Goal: Task Accomplishment & Management: Use online tool/utility

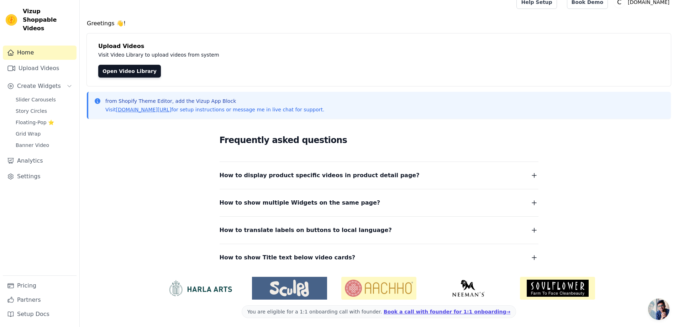
scroll to position [12, 0]
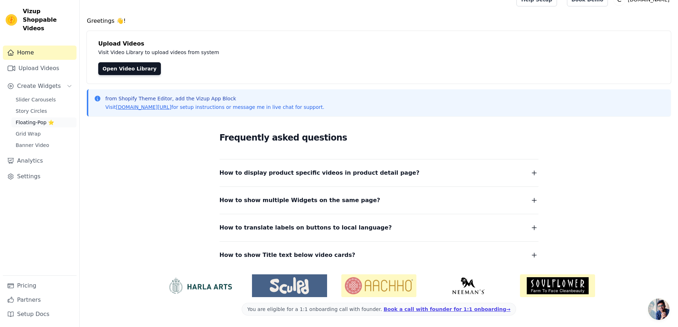
click at [33, 119] on span "Floating-Pop ⭐" at bounding box center [35, 122] width 38 height 7
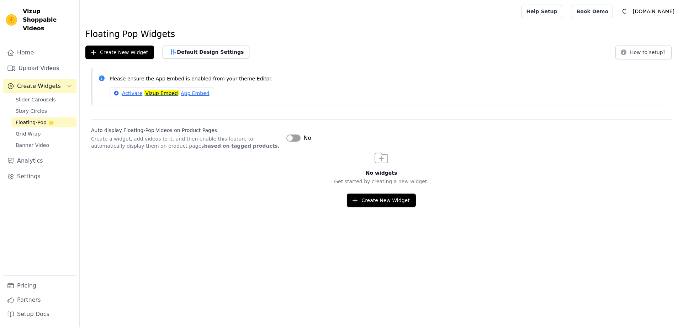
click at [38, 107] on span "Story Circles" at bounding box center [31, 110] width 31 height 7
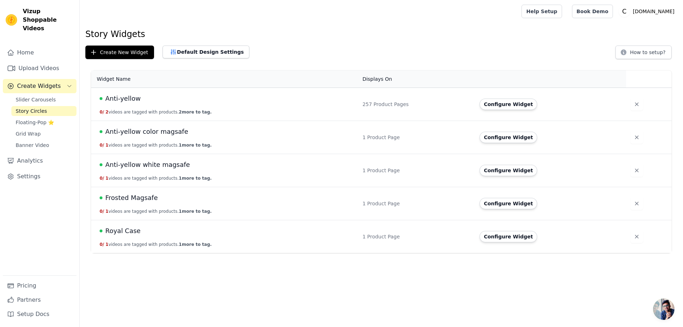
click at [153, 97] on div "Anti-yellow" at bounding box center [227, 99] width 254 height 10
click at [114, 98] on span "Anti-yellow" at bounding box center [122, 99] width 35 height 10
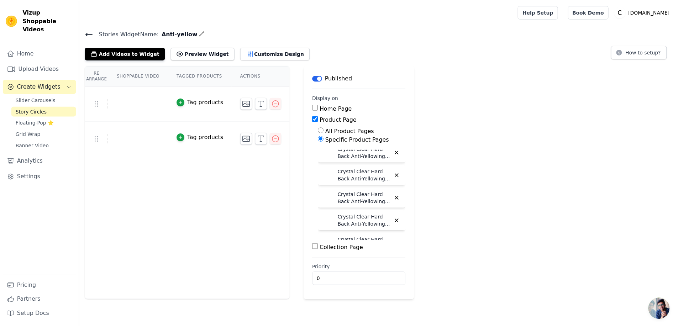
scroll to position [71, 0]
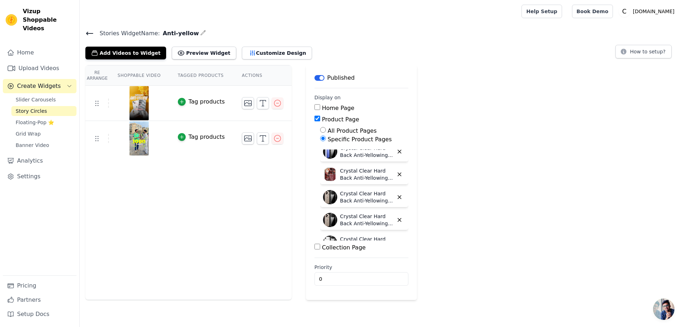
click at [315, 247] on input "Collection Page" at bounding box center [318, 247] width 6 height 6
checkbox input "true"
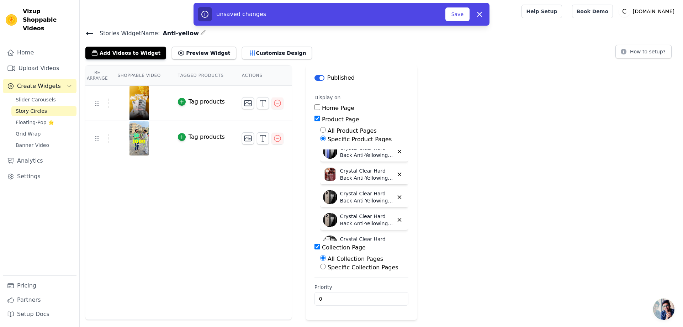
click at [320, 266] on input "Specific Collection Pages" at bounding box center [323, 267] width 6 height 6
radio input "true"
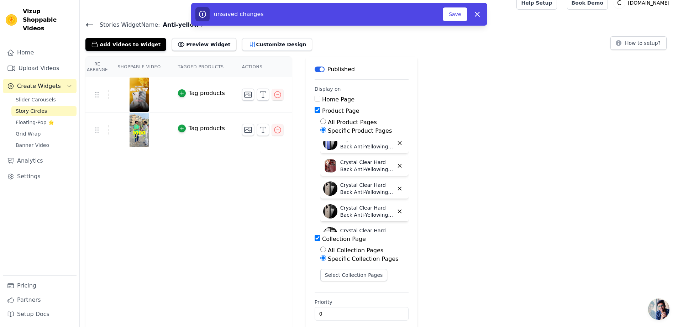
scroll to position [16, 0]
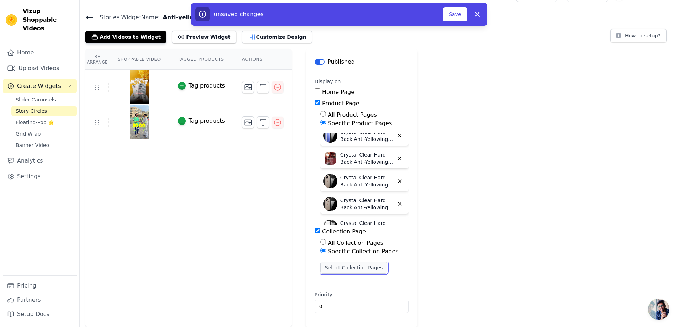
click at [338, 268] on button "Select Collection Pages" at bounding box center [353, 268] width 67 height 12
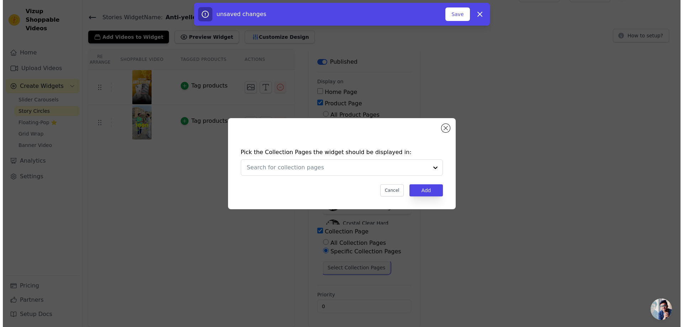
scroll to position [0, 0]
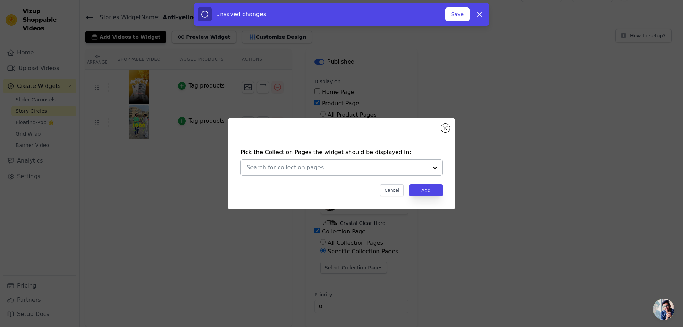
click at [323, 169] on input "text" at bounding box center [337, 167] width 181 height 9
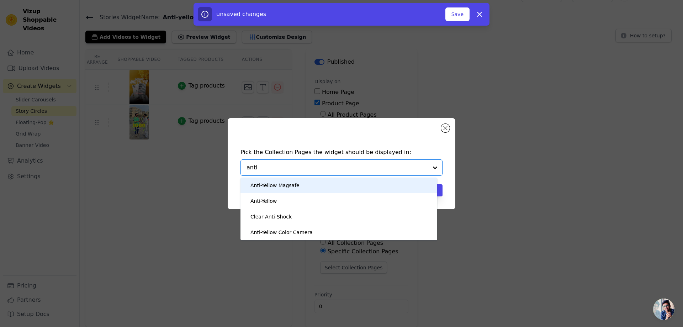
type input "anti y"
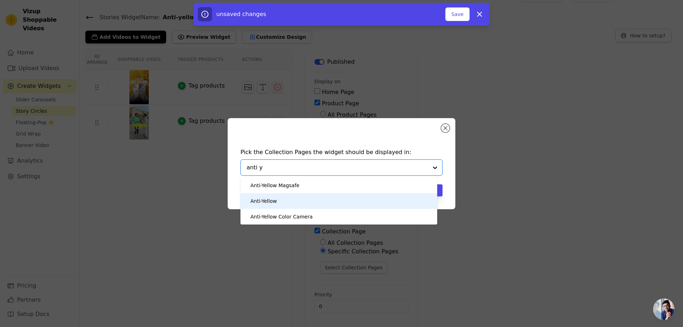
click at [274, 201] on div "Anti-Yellow" at bounding box center [264, 201] width 26 height 16
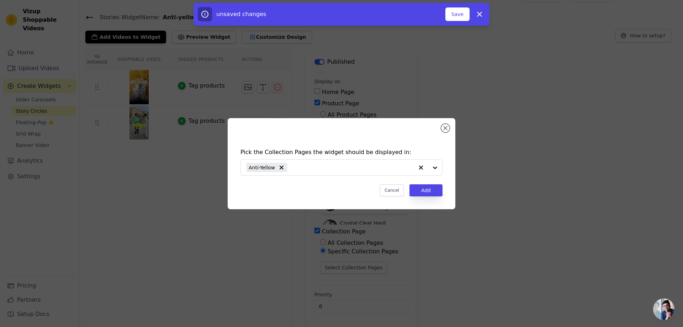
click at [443, 132] on div "Pick the Collection Pages the widget should be displayed in: Anti-Yellow Cancel…" at bounding box center [342, 163] width 228 height 91
click at [445, 126] on button "Close modal" at bounding box center [445, 128] width 9 height 9
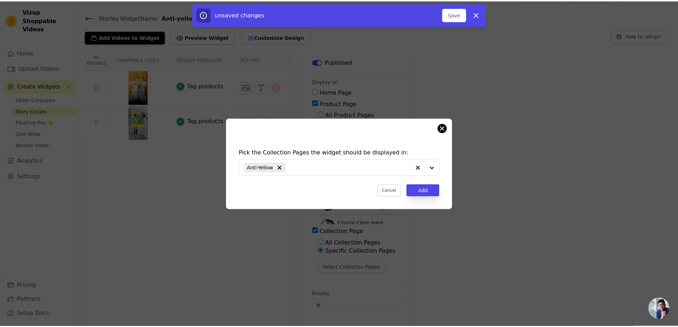
scroll to position [16, 0]
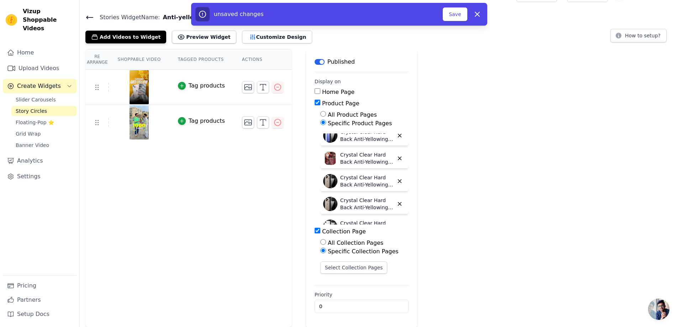
click at [315, 231] on input "Collection Page" at bounding box center [318, 231] width 6 height 6
checkbox input "false"
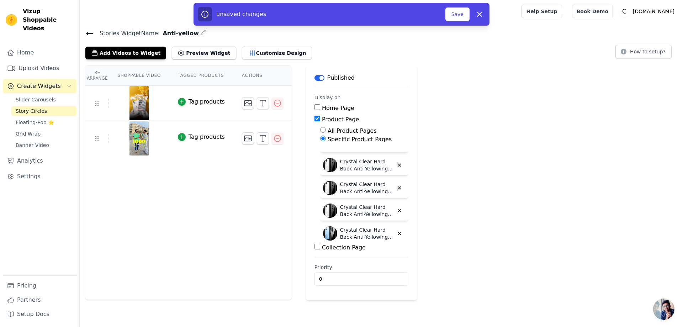
scroll to position [320, 0]
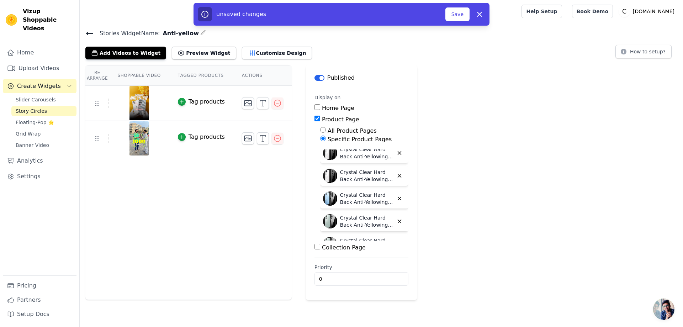
click at [195, 76] on th "Tagged Products" at bounding box center [201, 75] width 64 height 20
click at [43, 96] on span "Slider Carousels" at bounding box center [36, 99] width 40 height 7
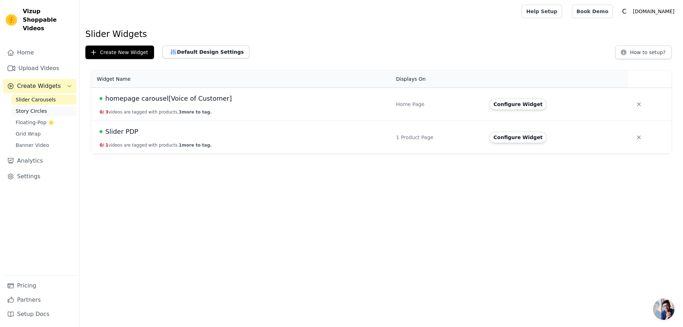
click at [40, 106] on link "Story Circles" at bounding box center [43, 111] width 65 height 10
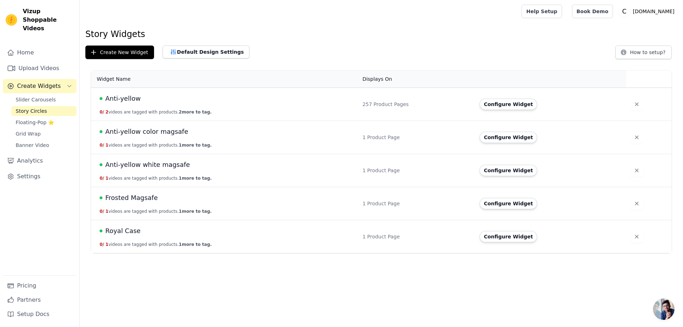
click at [277, 138] on td "Anti-yellow color magsafe 0 / 1 videos are tagged with products. 1 more to tag." at bounding box center [224, 137] width 267 height 33
click at [317, 103] on div "Anti-yellow" at bounding box center [227, 99] width 254 height 10
click at [114, 98] on span "Anti-yellow" at bounding box center [122, 99] width 35 height 10
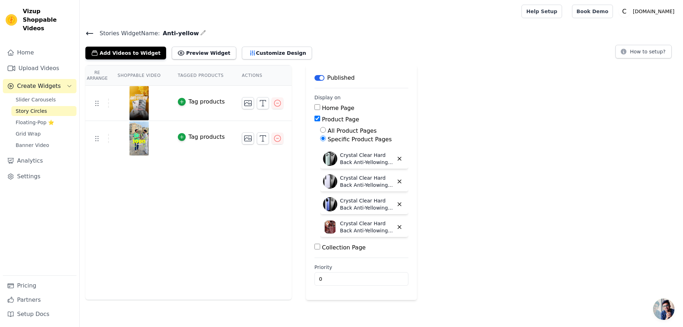
scroll to position [36, 0]
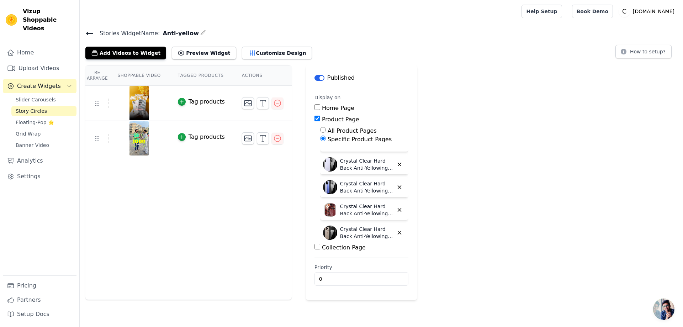
click at [198, 100] on div "Tag products" at bounding box center [207, 102] width 36 height 9
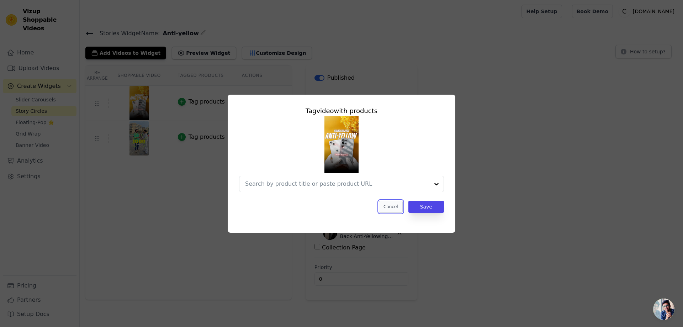
click at [393, 204] on button "Cancel" at bounding box center [391, 207] width 24 height 12
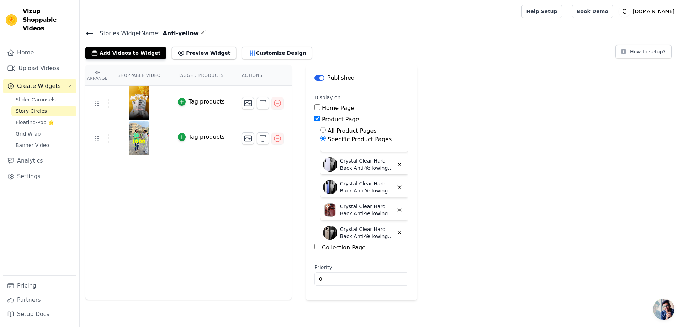
click at [195, 105] on div "Tag products" at bounding box center [207, 102] width 36 height 9
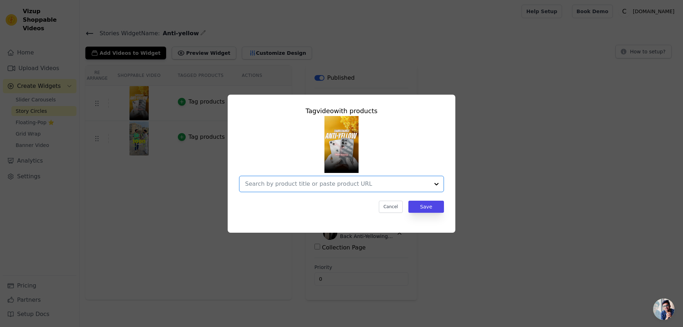
click at [352, 182] on input "text" at bounding box center [337, 184] width 184 height 9
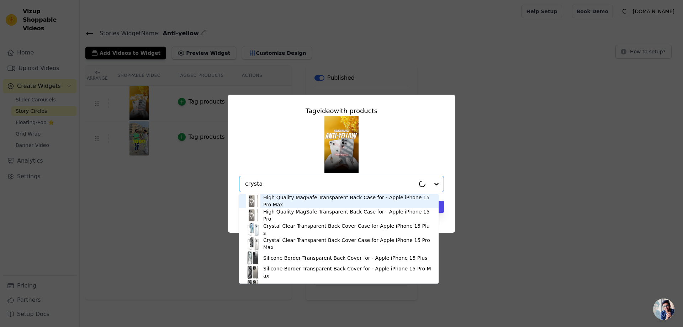
type input "crystal"
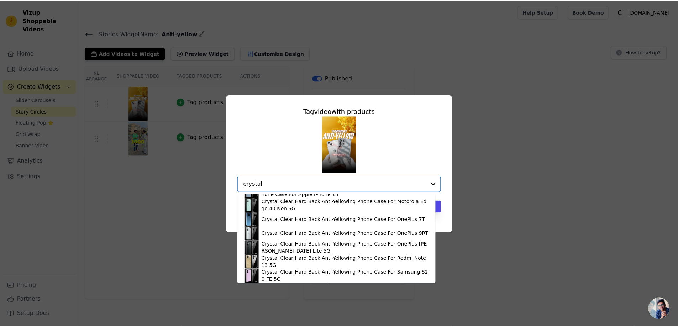
scroll to position [641, 0]
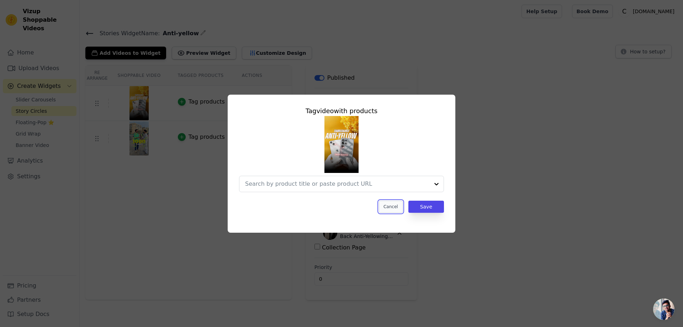
click at [394, 209] on button "Cancel" at bounding box center [391, 207] width 24 height 12
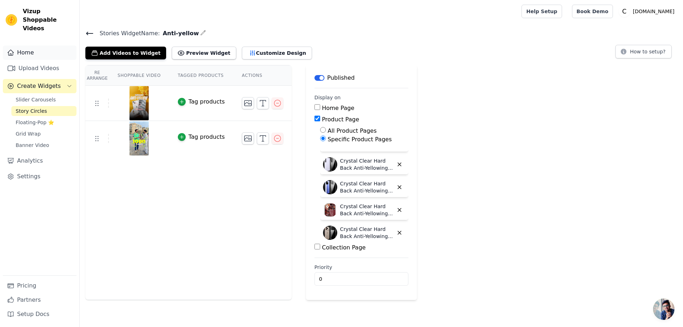
click at [33, 46] on link "Home" at bounding box center [40, 53] width 74 height 14
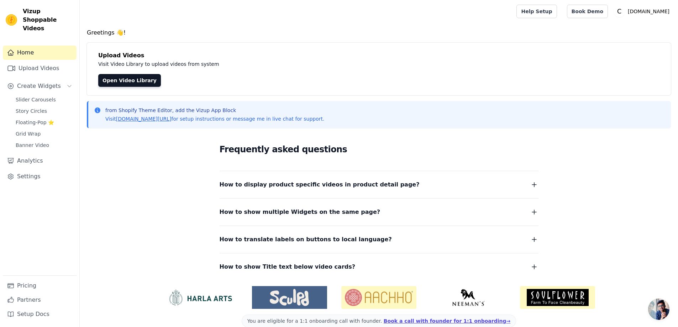
click at [267, 189] on span "How to display product specific videos in product detail page?" at bounding box center [320, 185] width 200 height 10
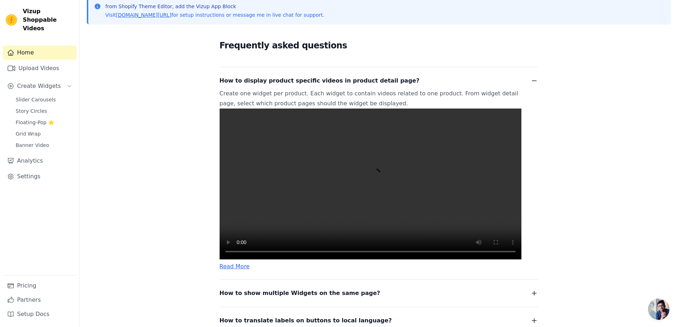
scroll to position [142, 0]
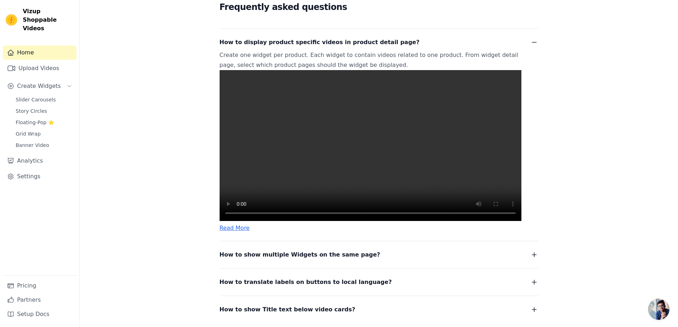
click at [243, 231] on link "Read More" at bounding box center [235, 228] width 30 height 7
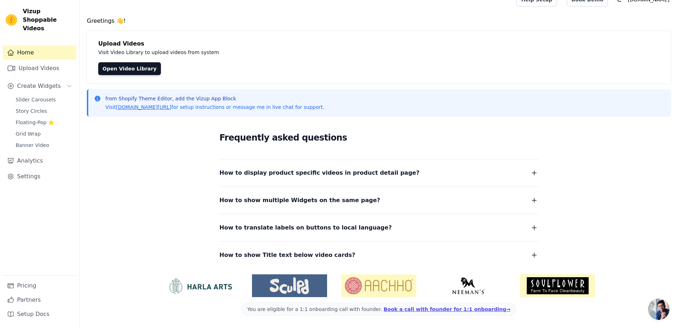
scroll to position [12, 0]
click at [43, 46] on link "Home" at bounding box center [40, 53] width 74 height 14
